Goal: Find specific page/section: Find specific page/section

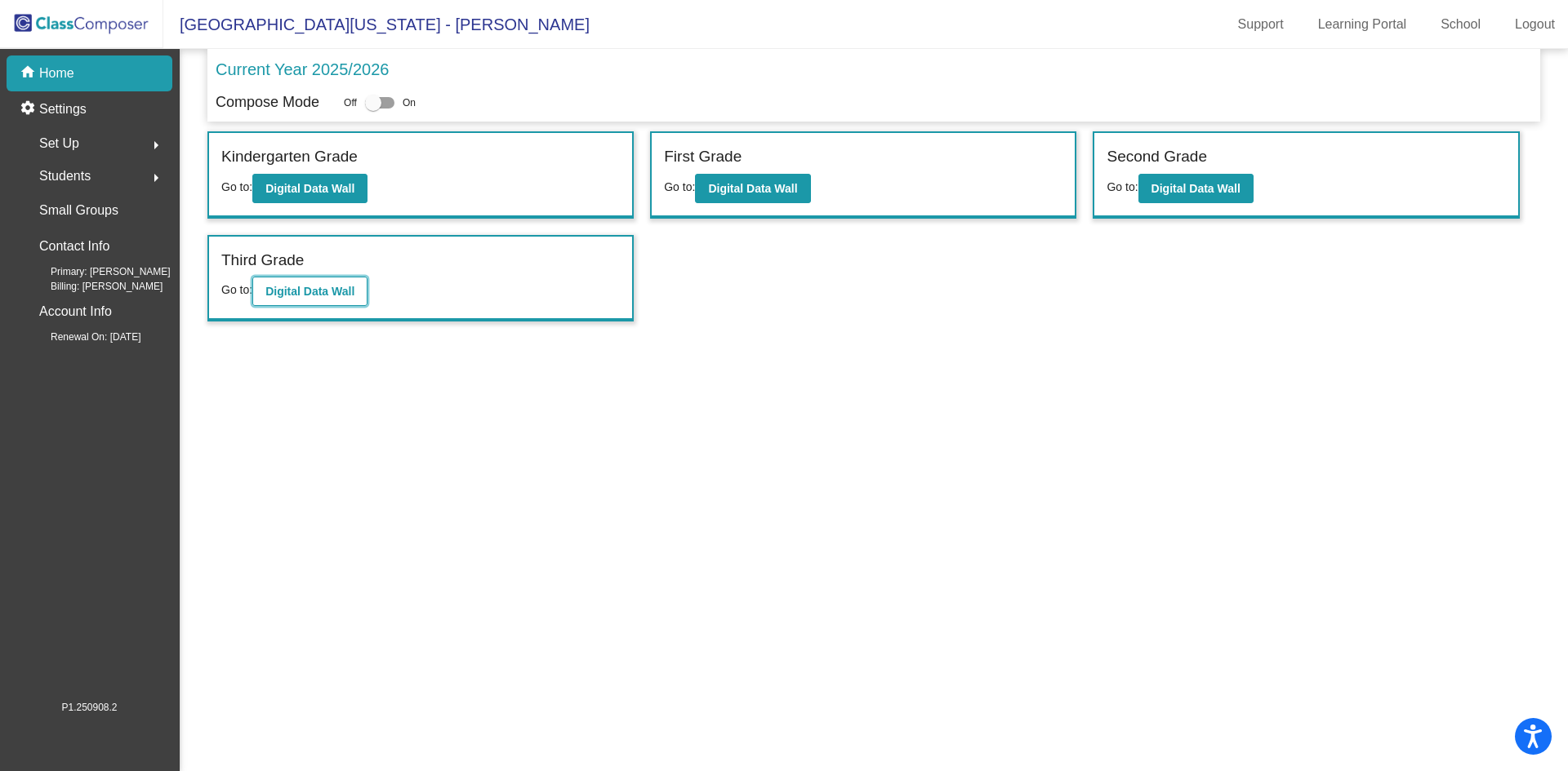
click at [319, 289] on b "Digital Data Wall" at bounding box center [309, 291] width 89 height 13
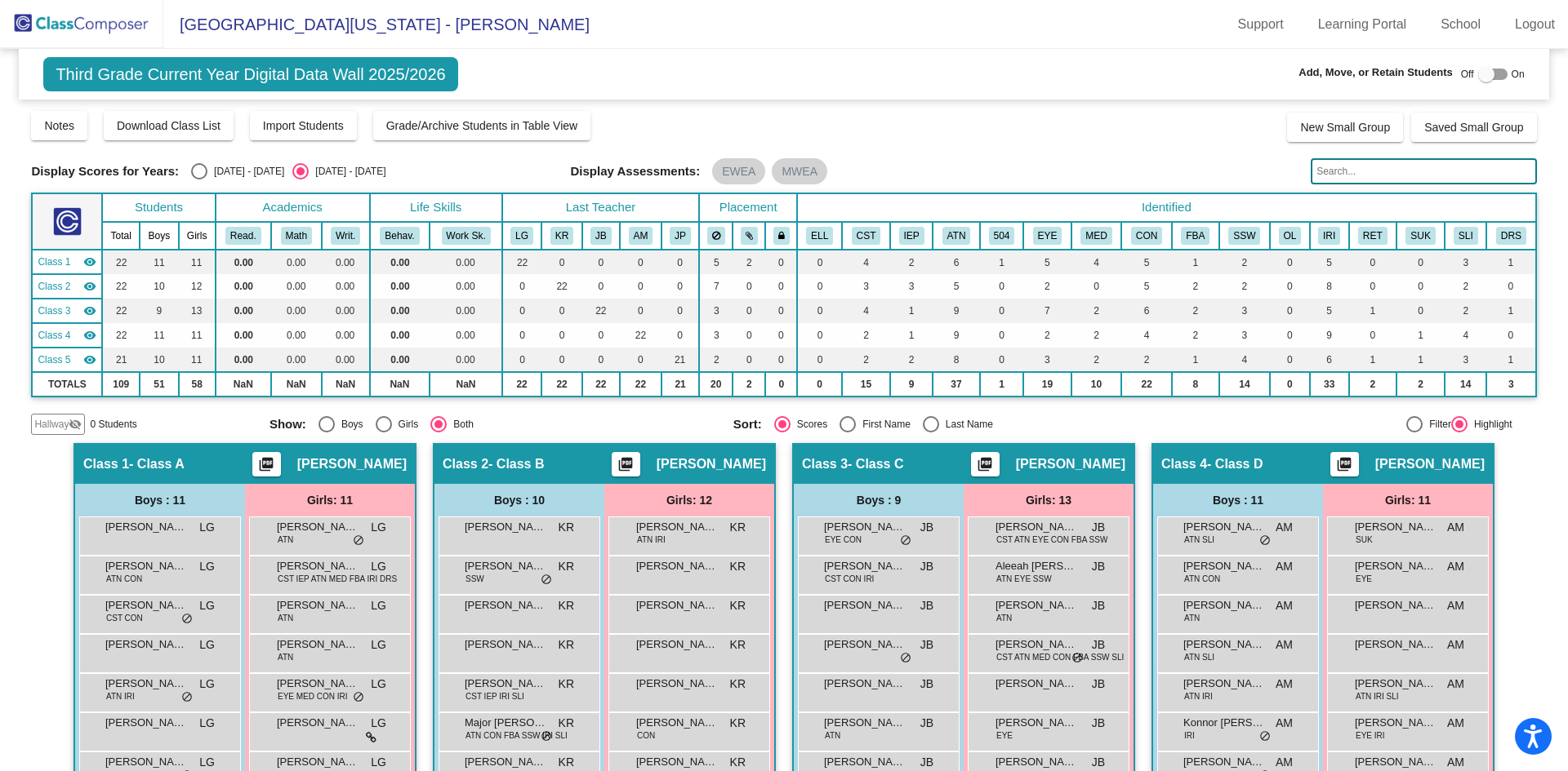
click at [1478, 78] on div at bounding box center [1486, 74] width 17 height 17
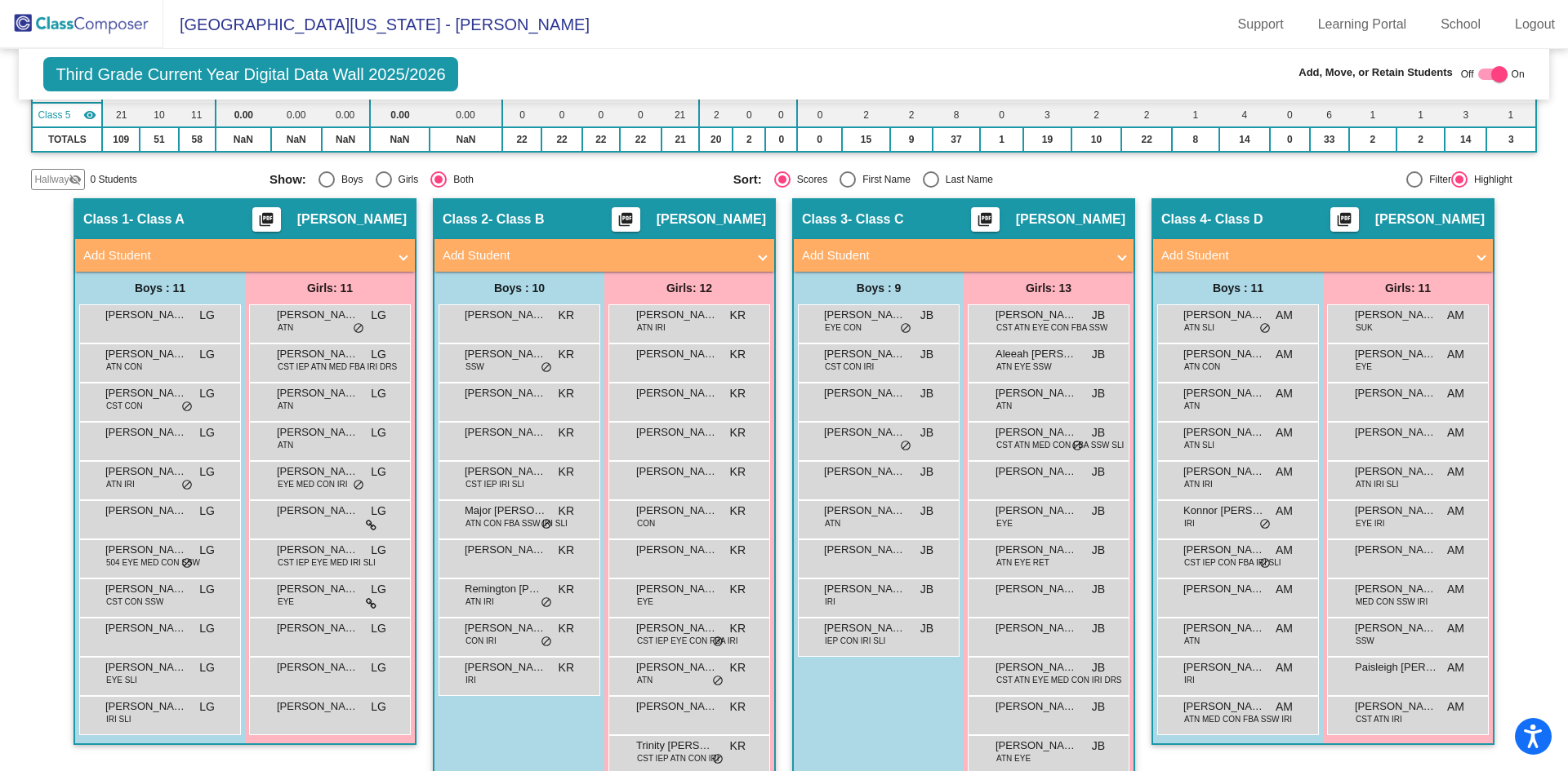
scroll to position [327, 0]
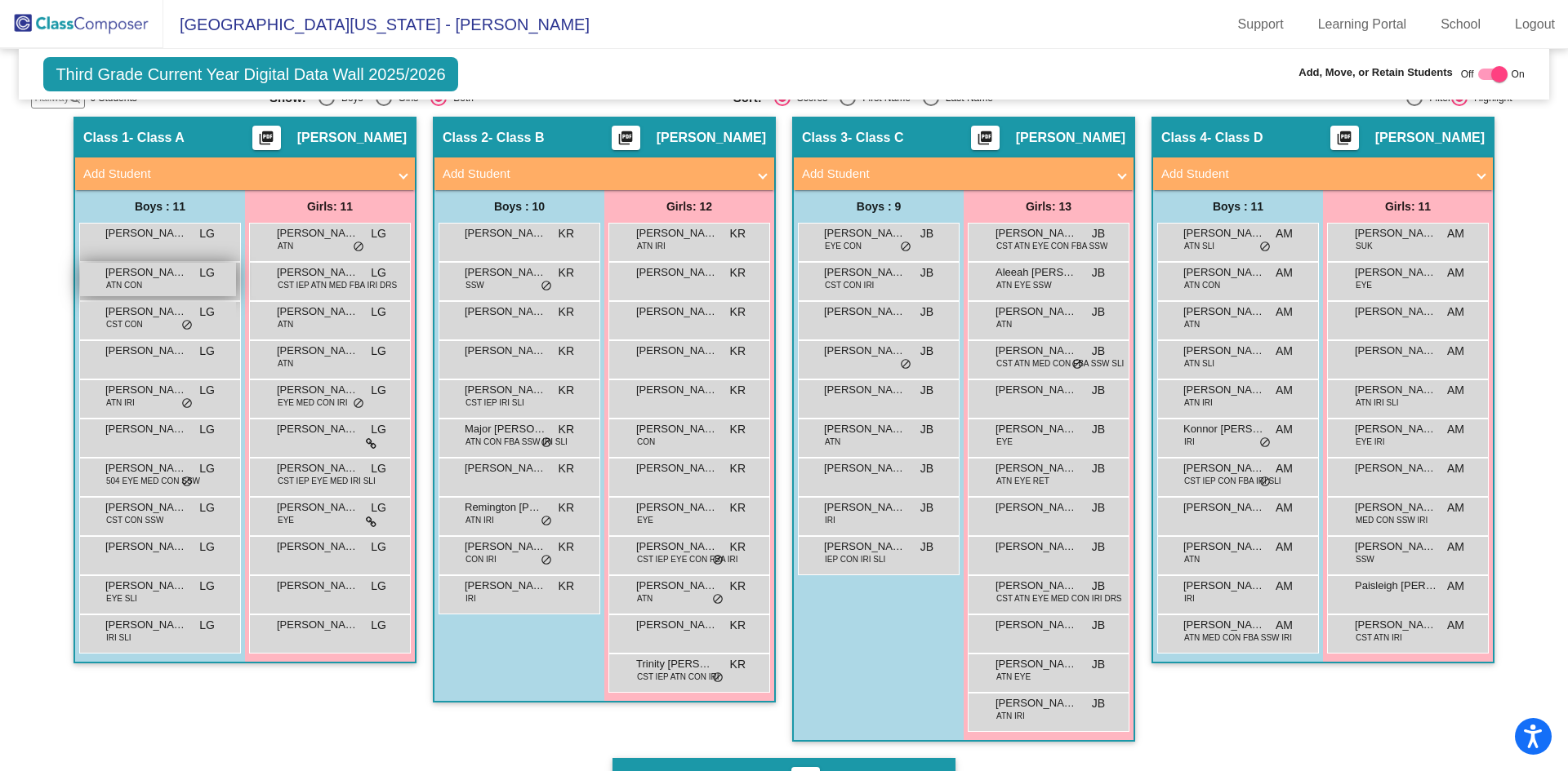
click at [152, 276] on span "[PERSON_NAME]" at bounding box center [146, 273] width 82 height 17
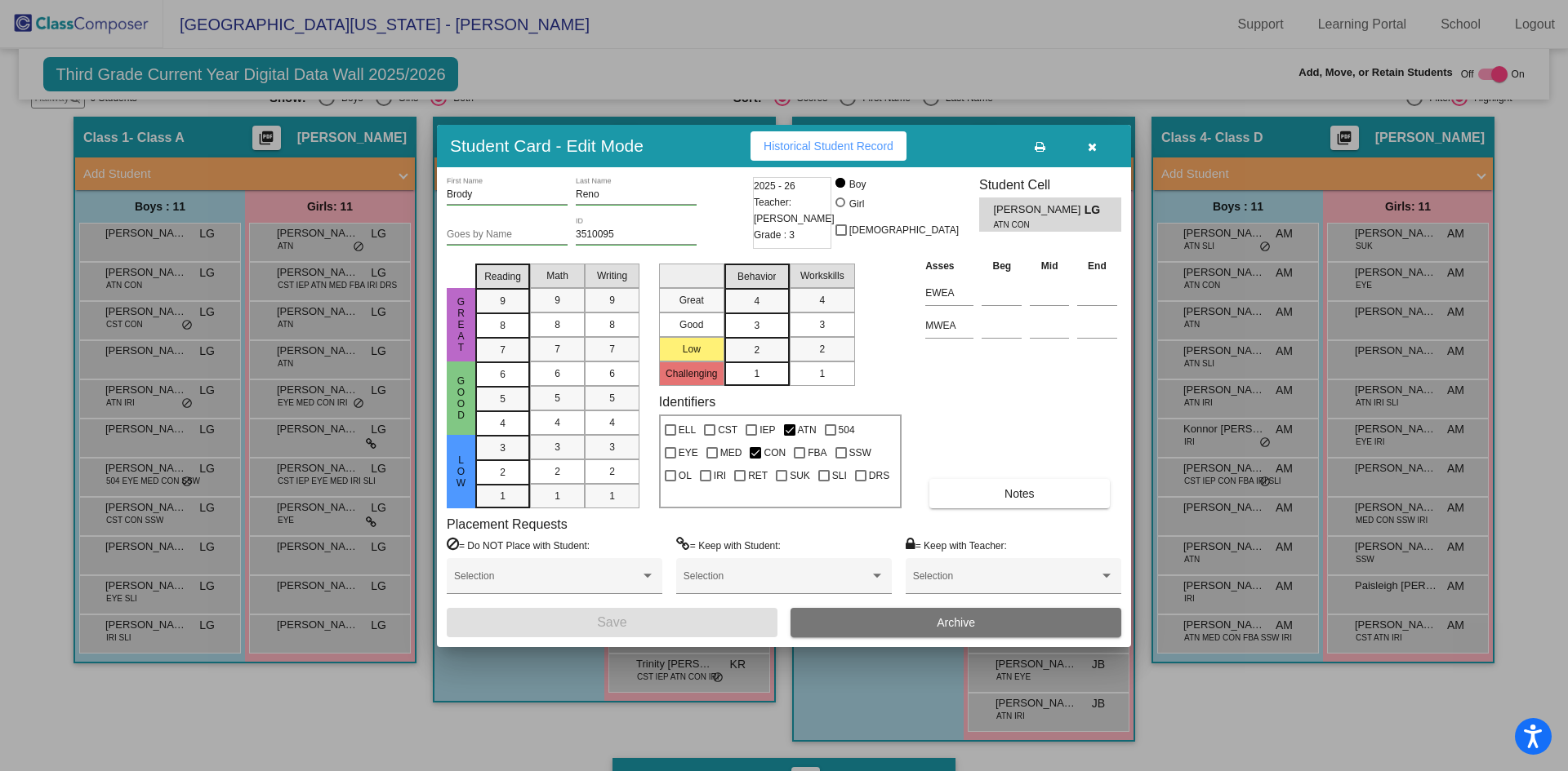
click at [1088, 142] on icon "button" at bounding box center [1092, 147] width 9 height 11
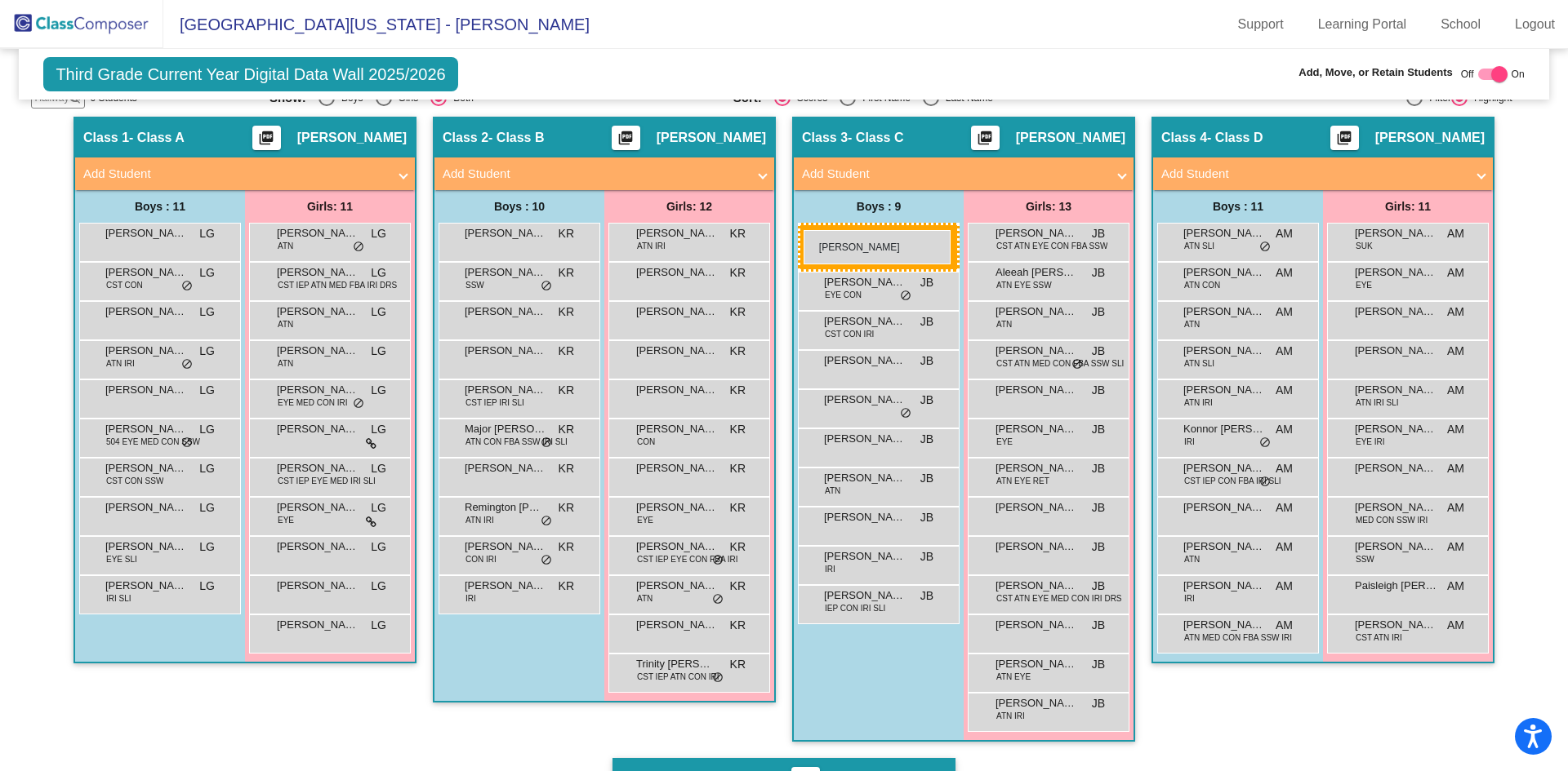
drag, startPoint x: 124, startPoint y: 273, endPoint x: 803, endPoint y: 230, distance: 680.4
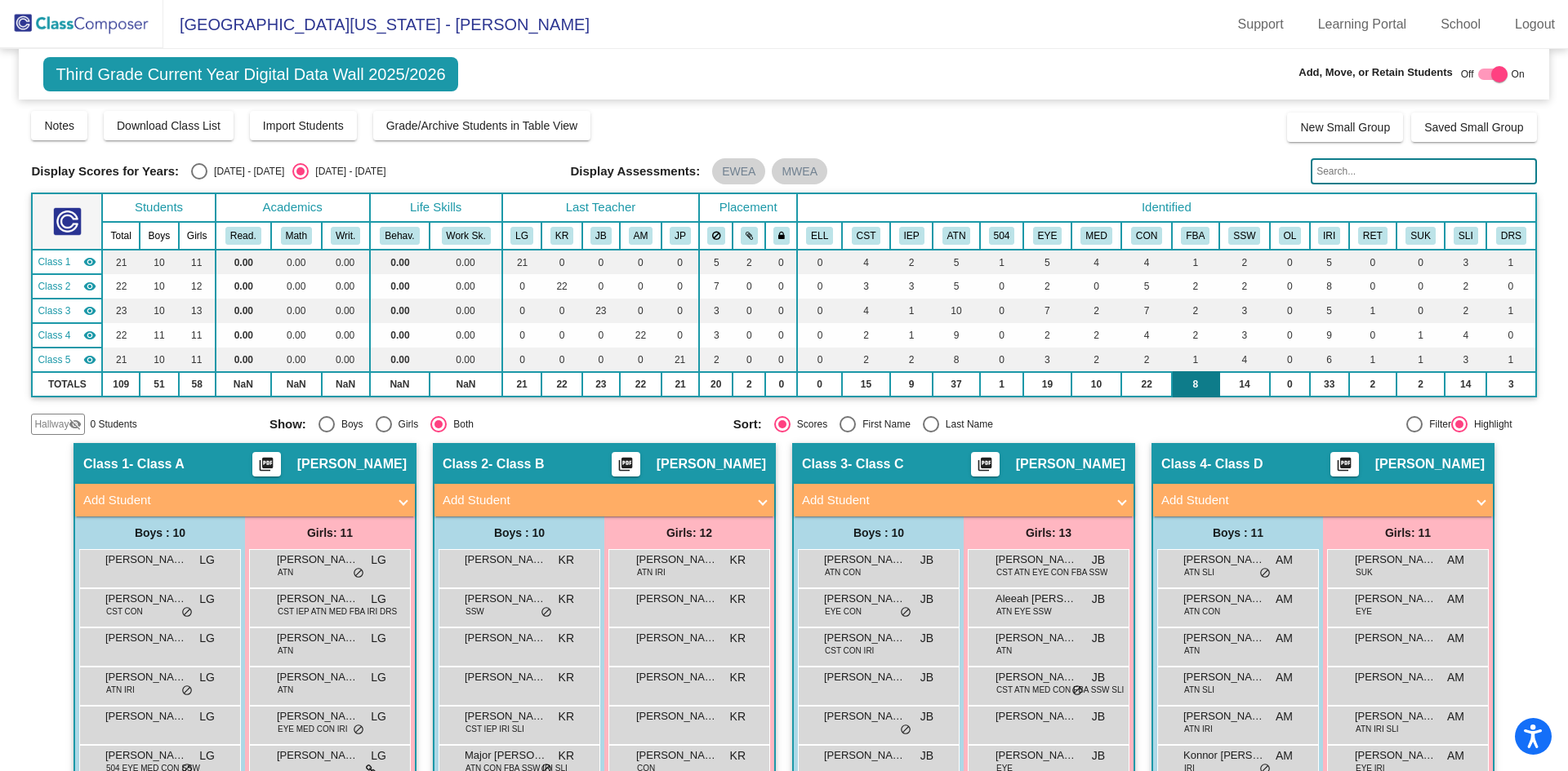
scroll to position [82, 0]
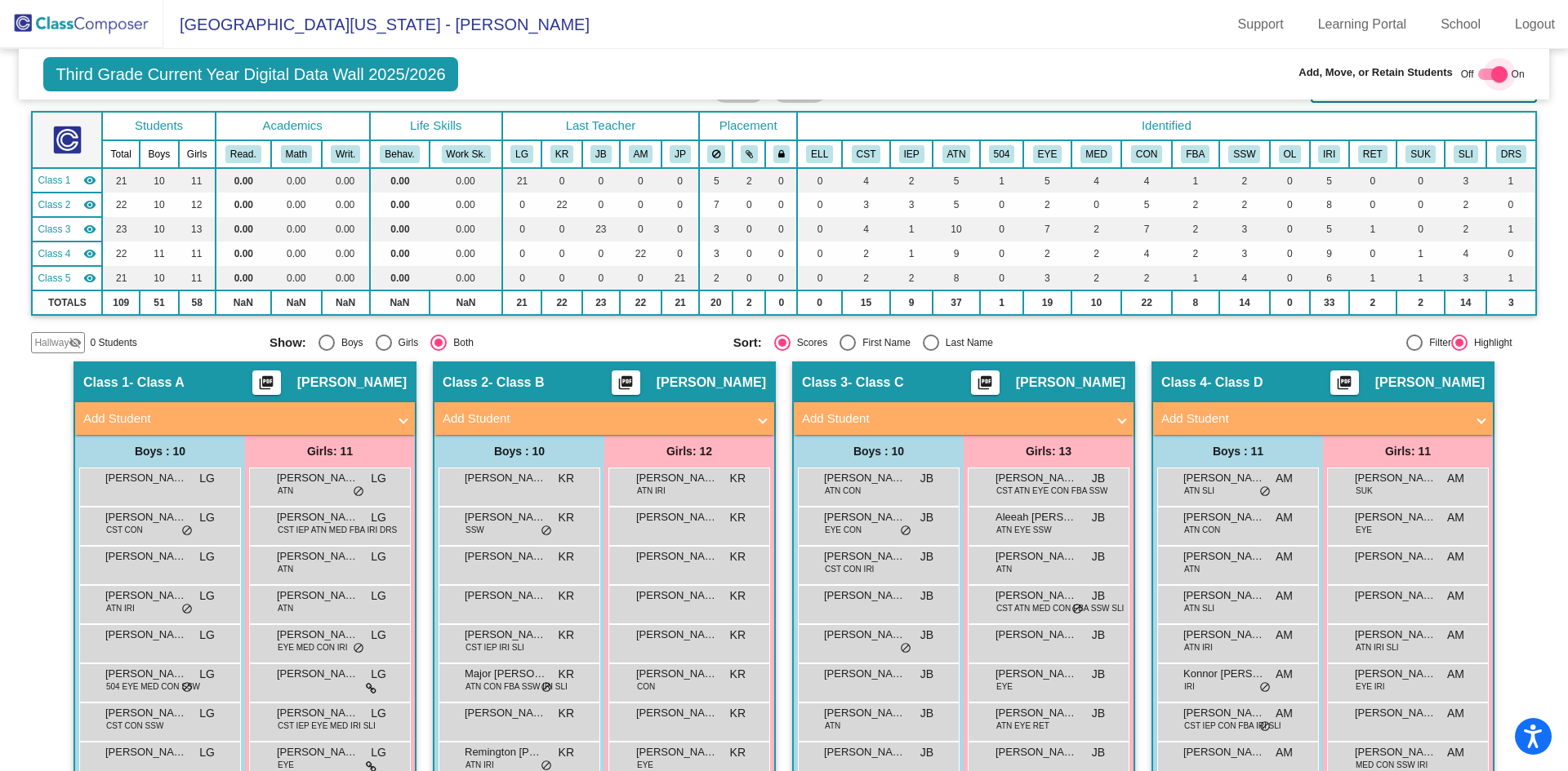
click at [1491, 72] on div at bounding box center [1499, 74] width 17 height 17
checkbox input "false"
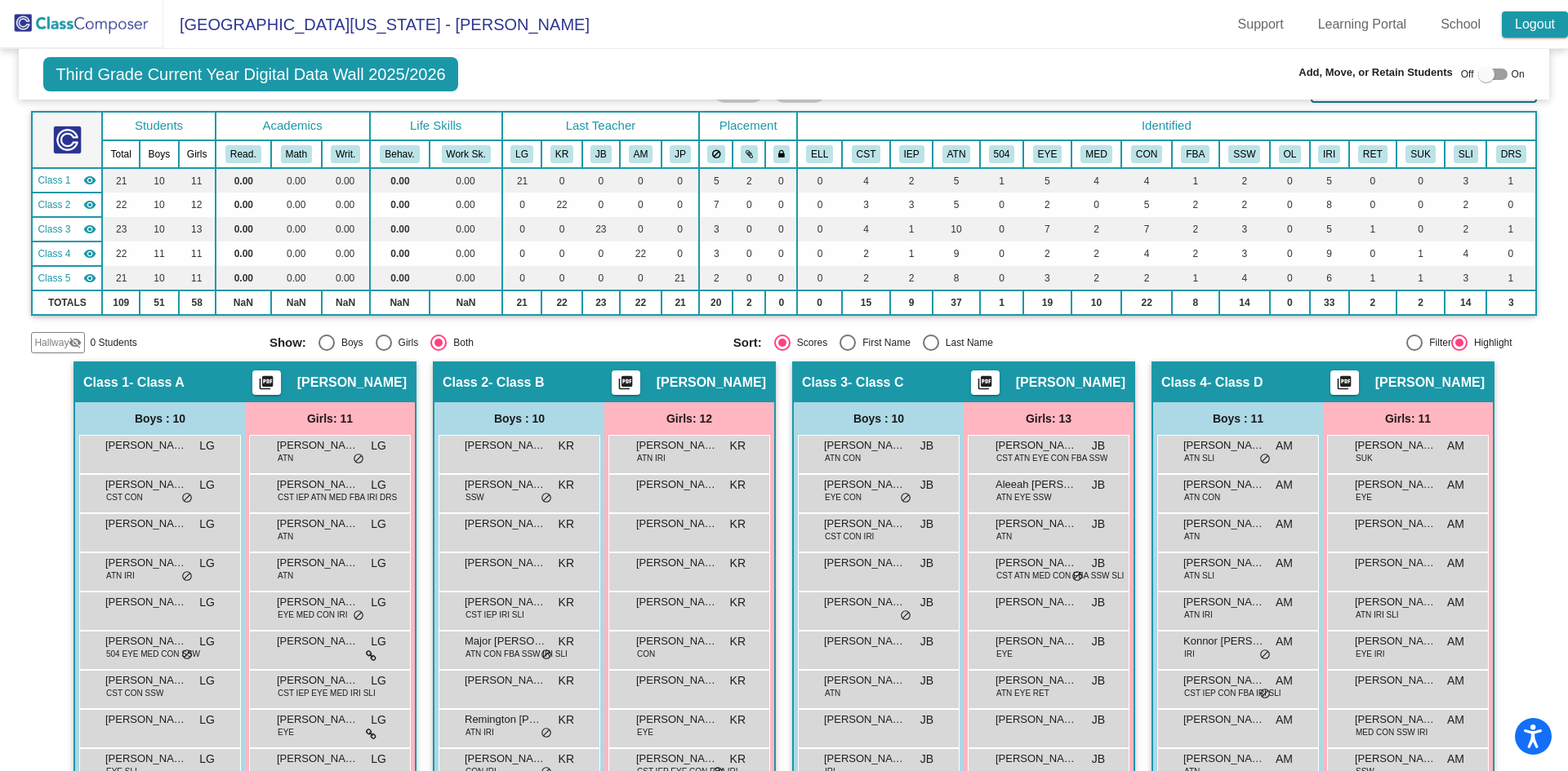
click at [1537, 25] on link "Logout" at bounding box center [1535, 24] width 66 height 26
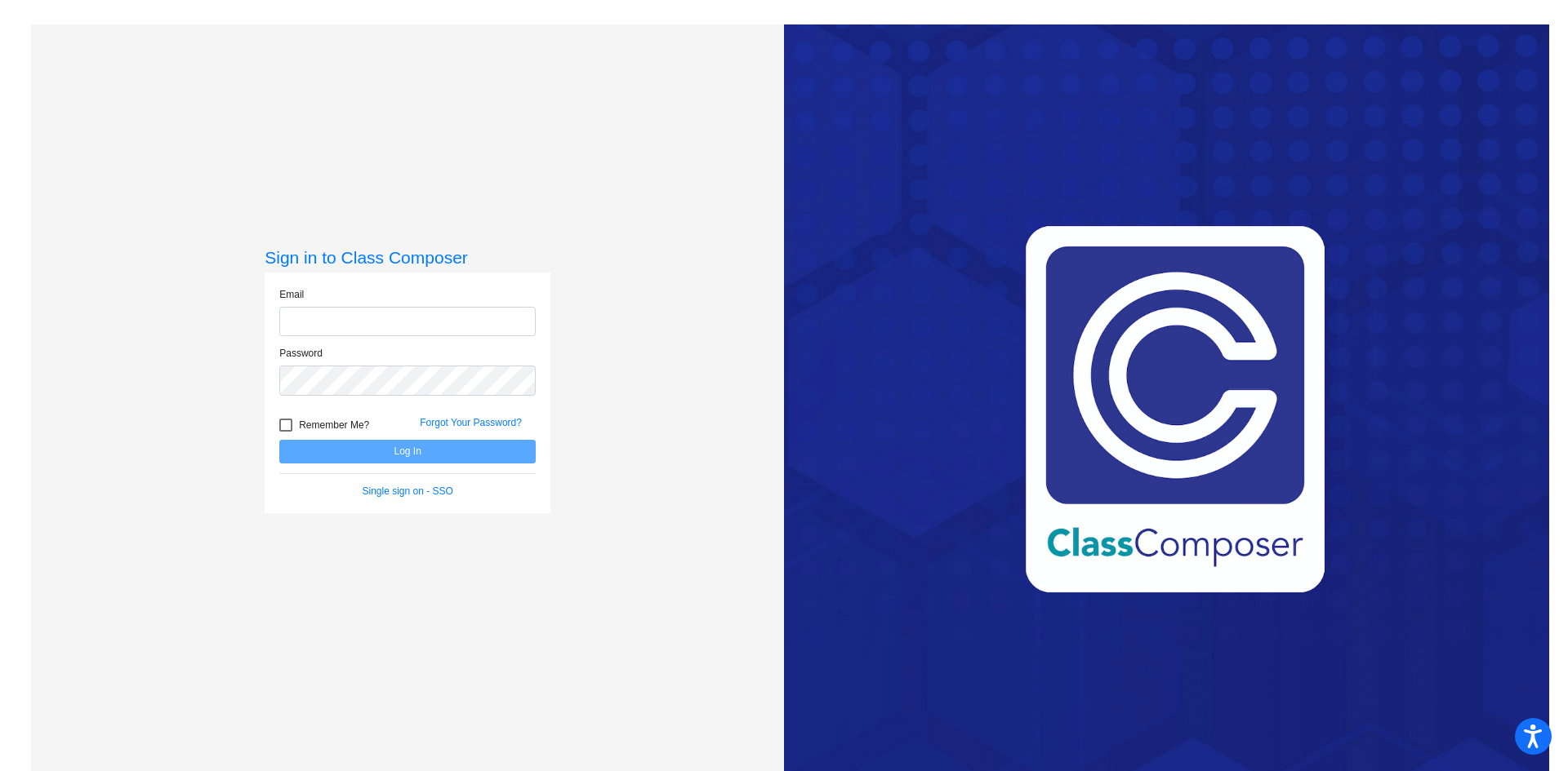
type input "[EMAIL_ADDRESS][PERSON_NAME][DOMAIN_NAME]"
